Goal: Unclear

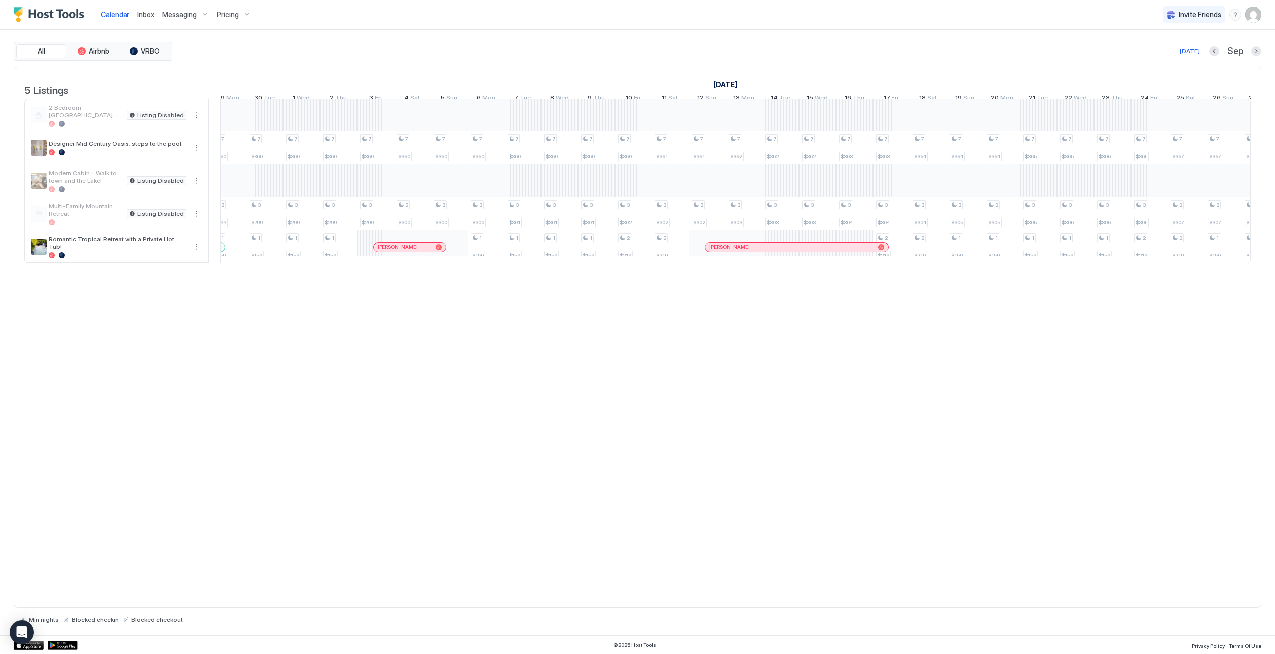
click at [456, 255] on div "7 $360 3 $299 1 $159 7 $360 3 $299 7 $360 3 $299 7 $360 3 $299 7 $360 3 $299 7 …" at bounding box center [947, 181] width 2506 height 164
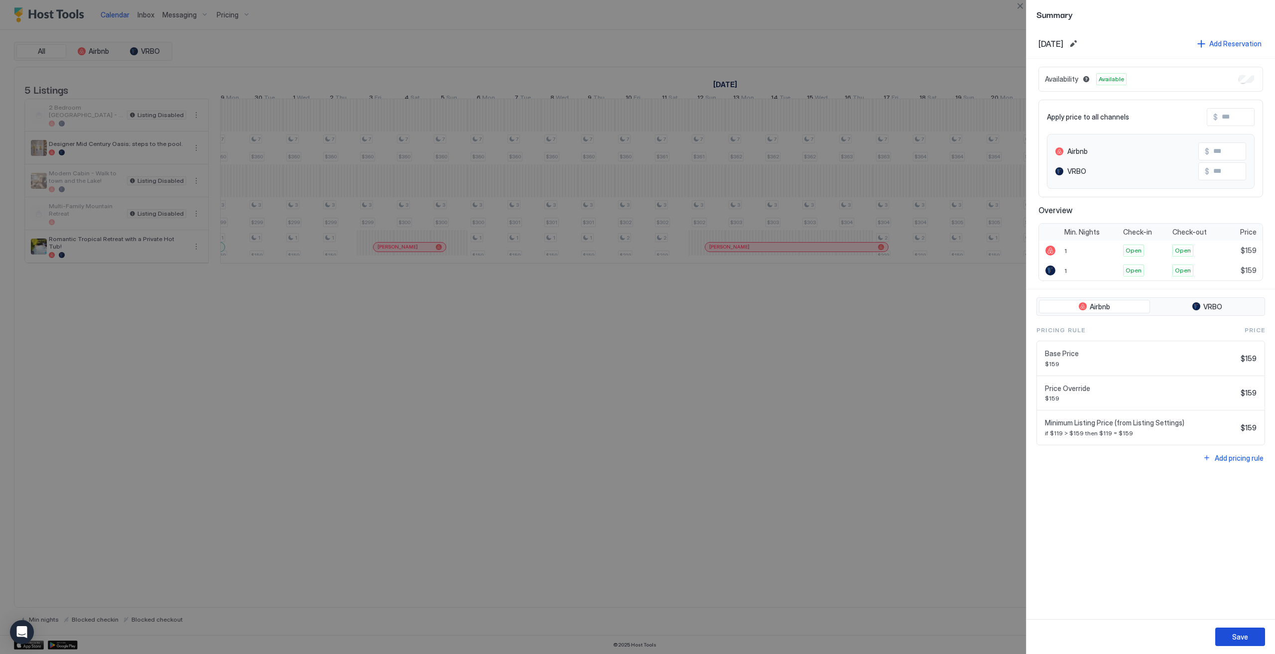
click at [1233, 637] on div "Save" at bounding box center [1240, 636] width 16 height 10
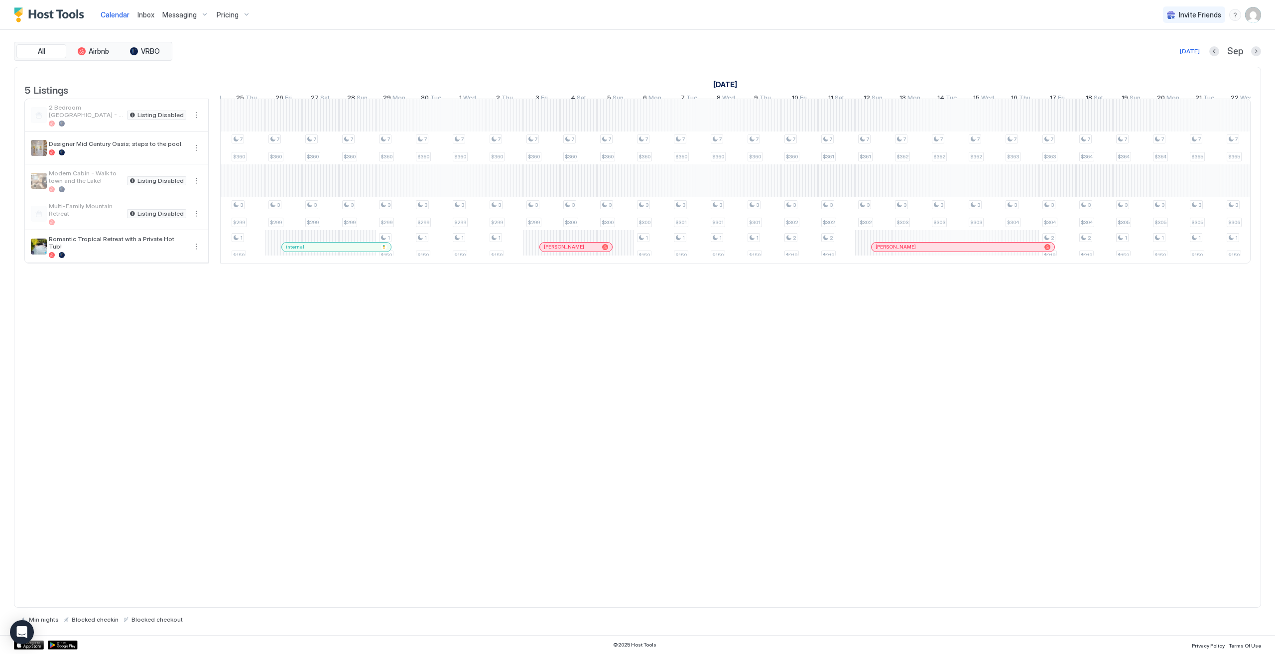
click at [532, 250] on div at bounding box center [541, 246] width 37 height 33
click at [554, 251] on div at bounding box center [555, 247] width 8 height 8
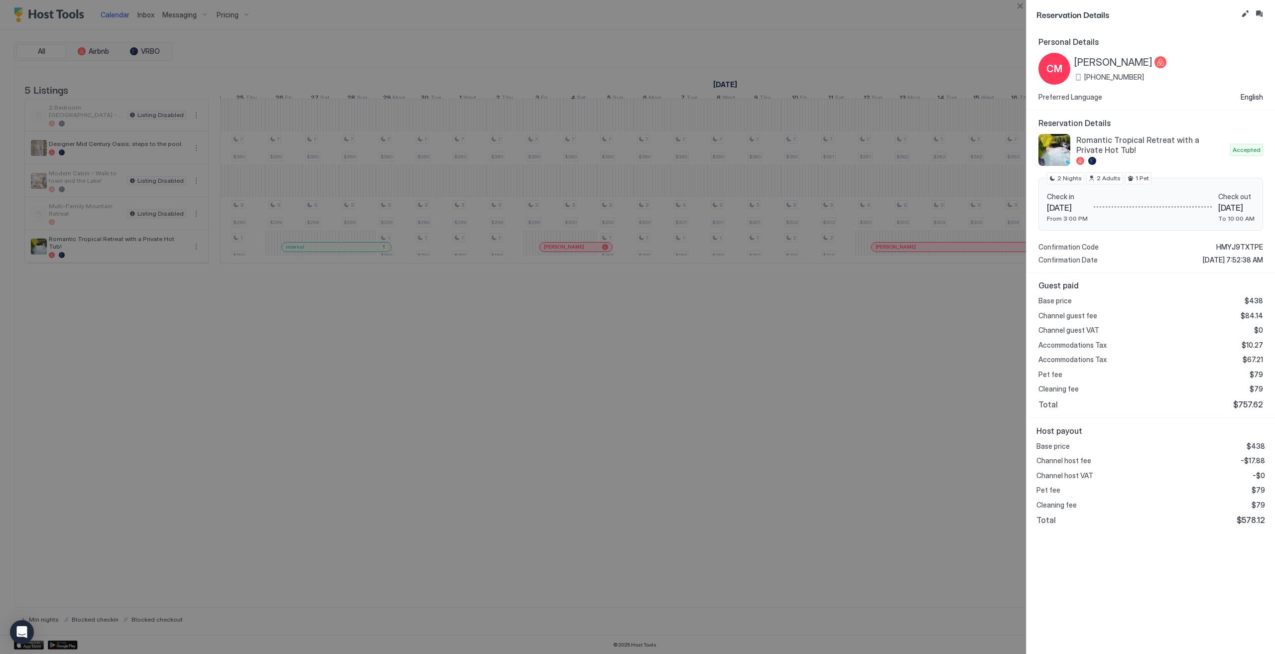
click at [907, 331] on div at bounding box center [637, 327] width 1275 height 654
click at [962, 479] on div at bounding box center [637, 327] width 1275 height 654
click at [1018, 4] on button "Close" at bounding box center [1020, 6] width 12 height 12
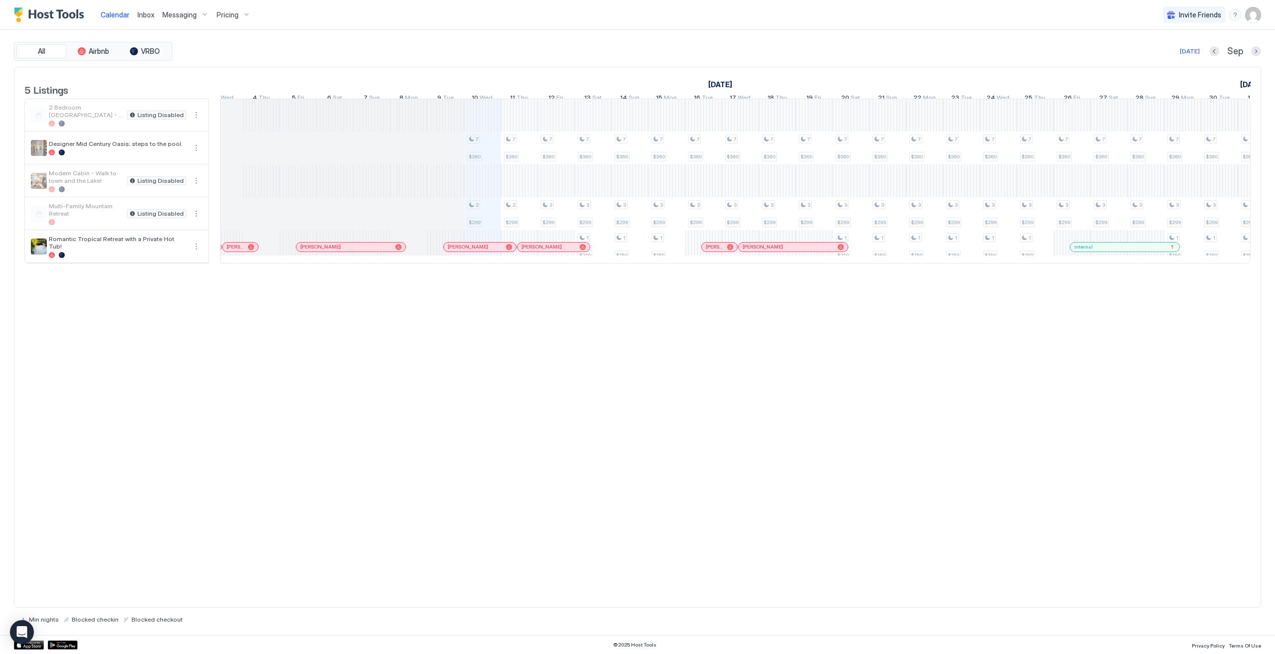
click at [1077, 251] on div "internal" at bounding box center [1124, 246] width 109 height 9
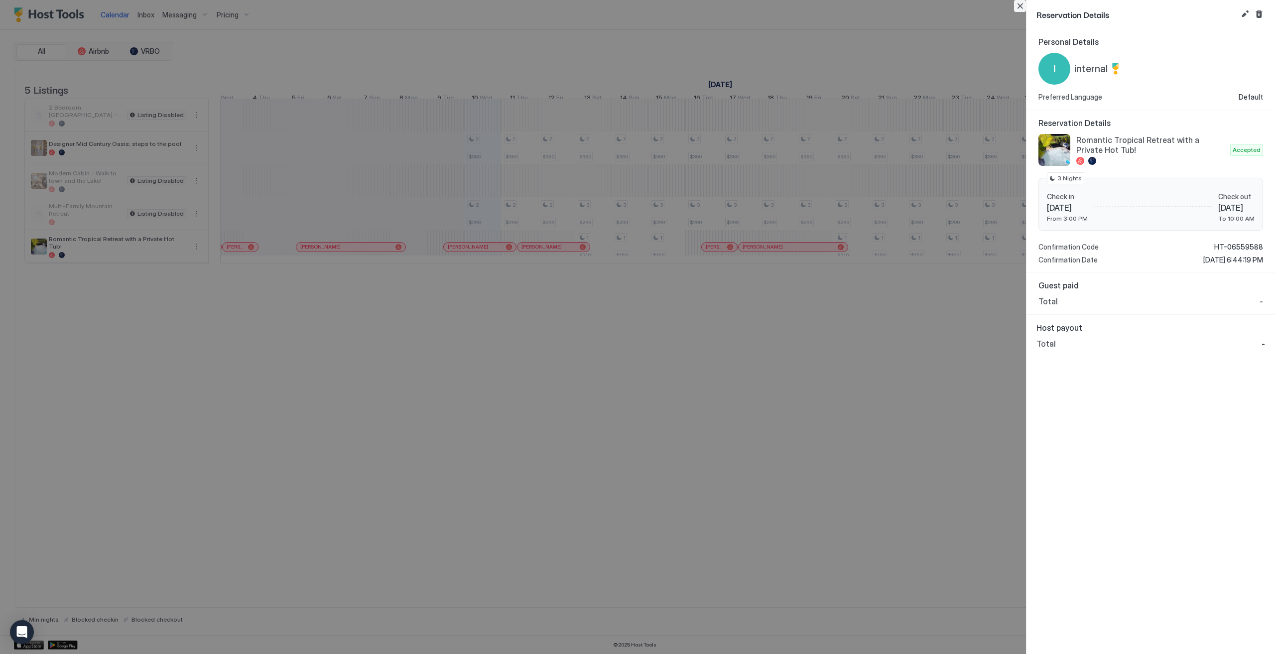
click at [1016, 5] on button "Close" at bounding box center [1020, 6] width 12 height 12
